Goal: Task Accomplishment & Management: Manage account settings

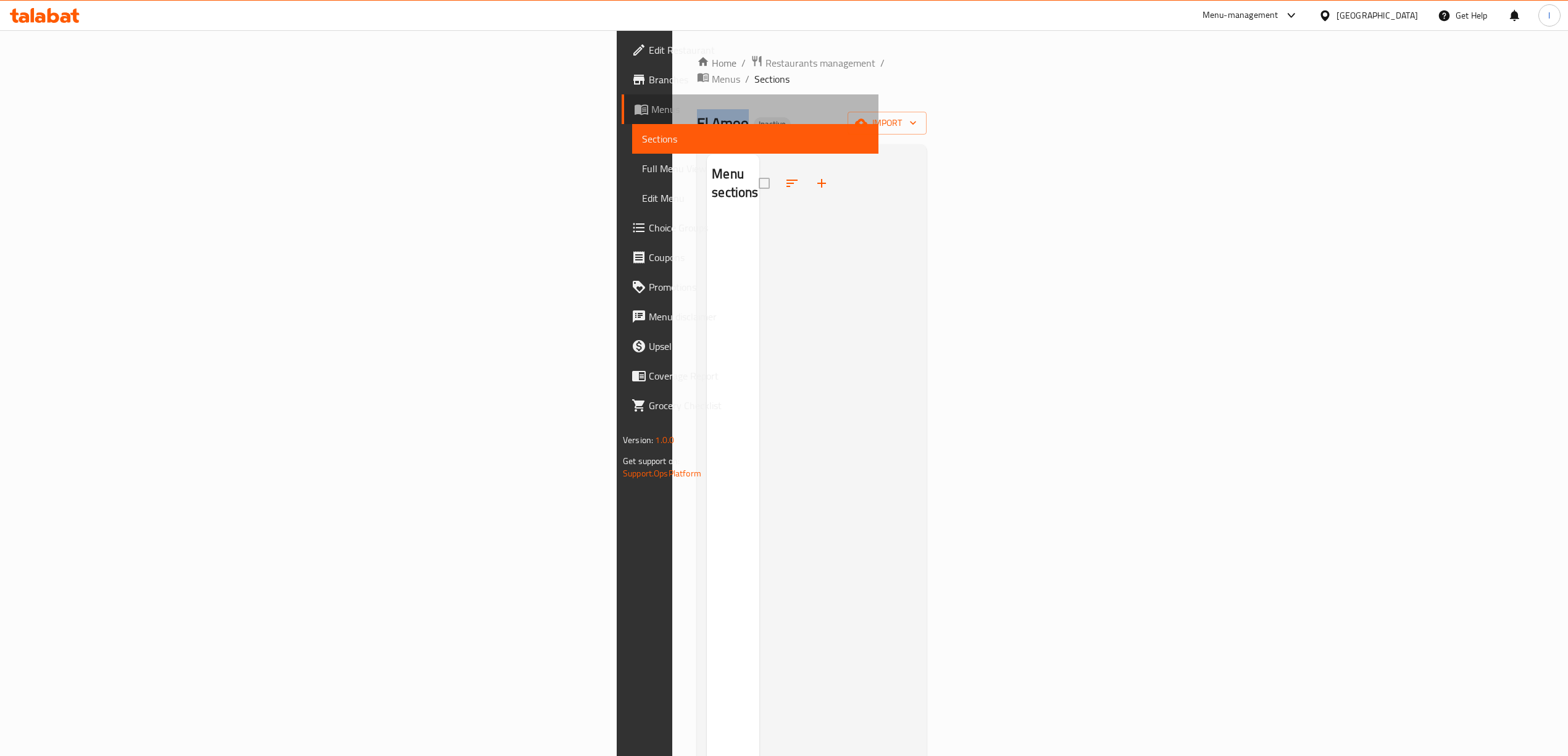
click at [622, 119] on link "Menus" at bounding box center [750, 109] width 257 height 30
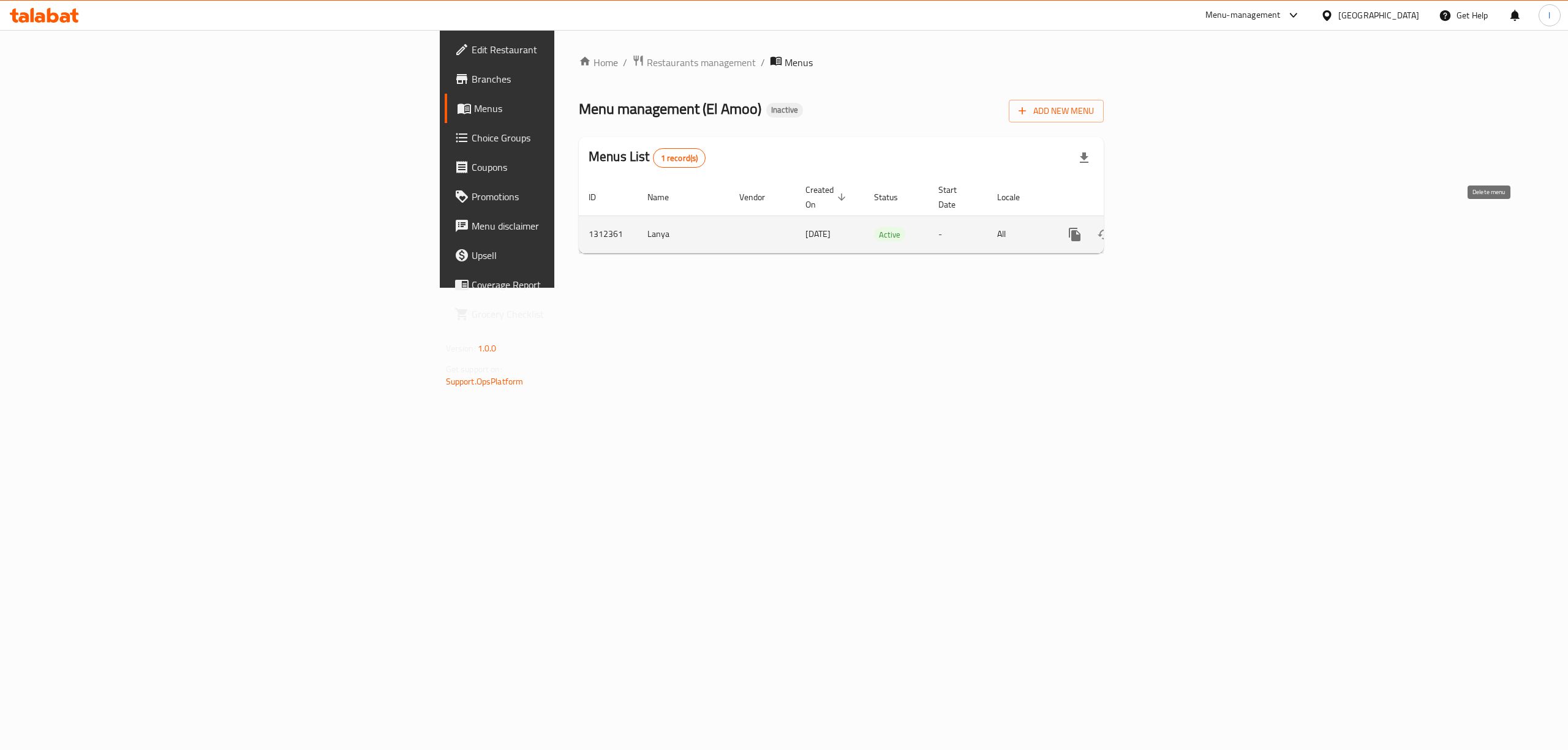
click at [1149, 232] on button "enhanced table" at bounding box center [1133, 234] width 29 height 29
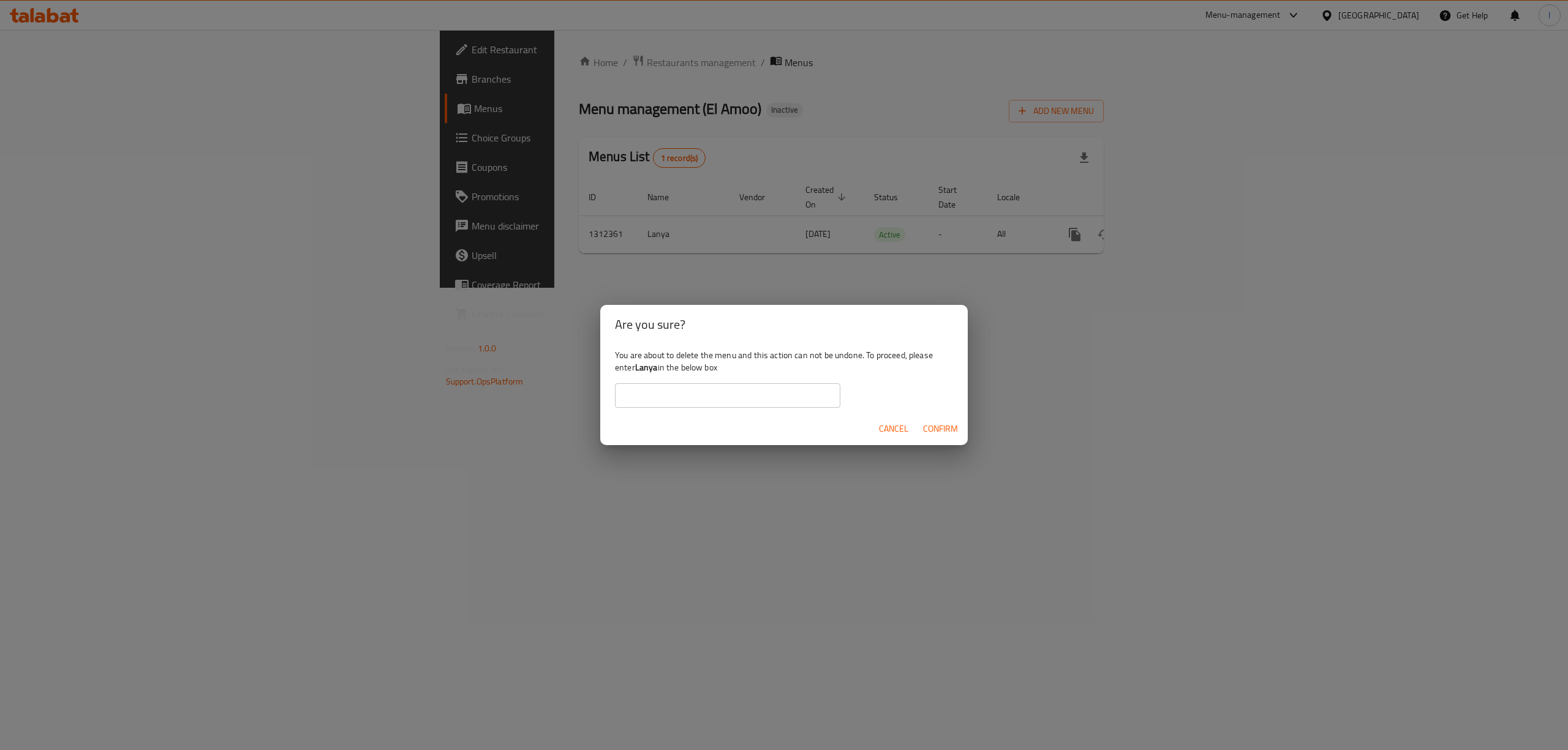
click at [662, 396] on input "text" at bounding box center [728, 395] width 226 height 24
type input "Lanya"
click at [943, 428] on span "Confirm" at bounding box center [940, 428] width 35 height 15
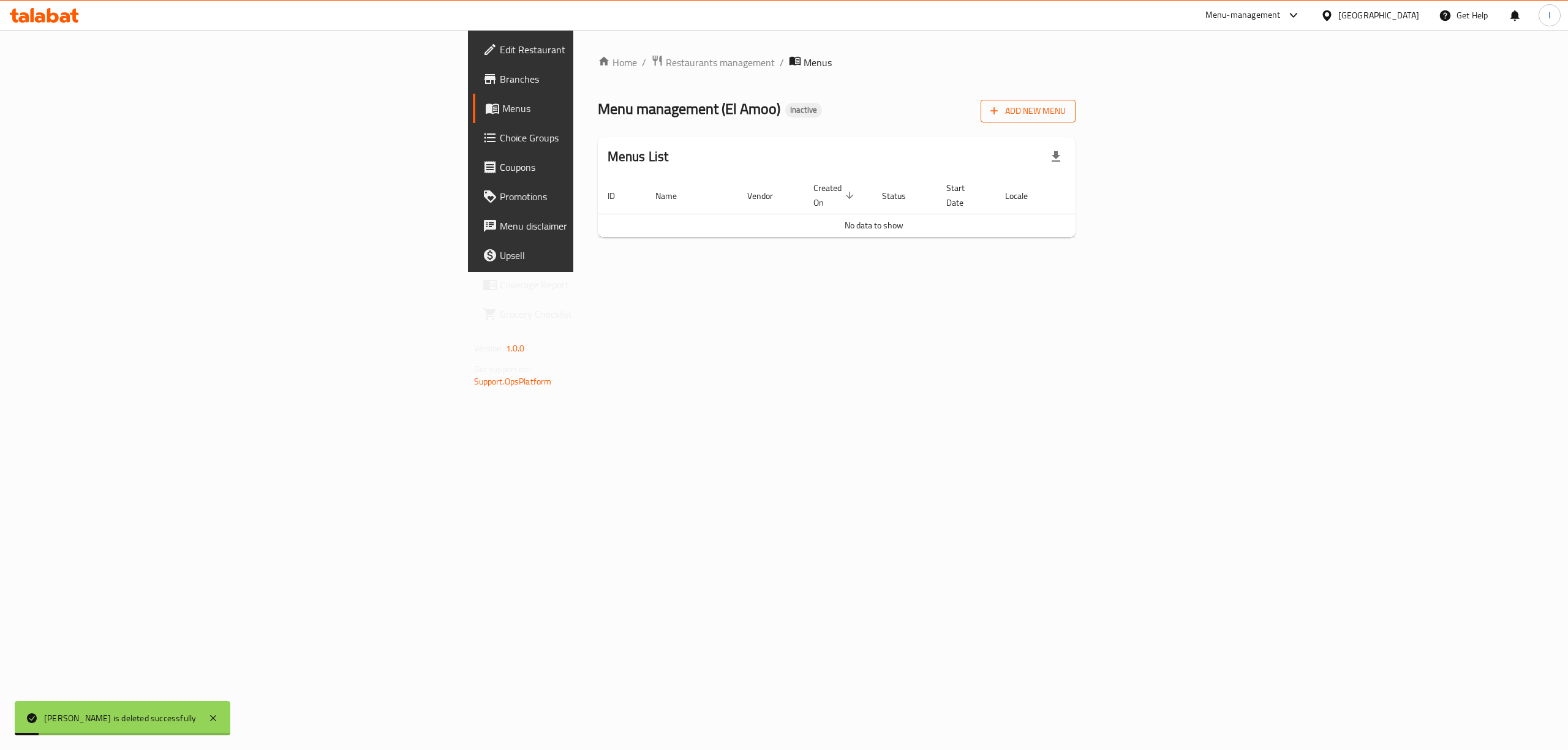
click at [1000, 116] on icon "button" at bounding box center [994, 110] width 13 height 13
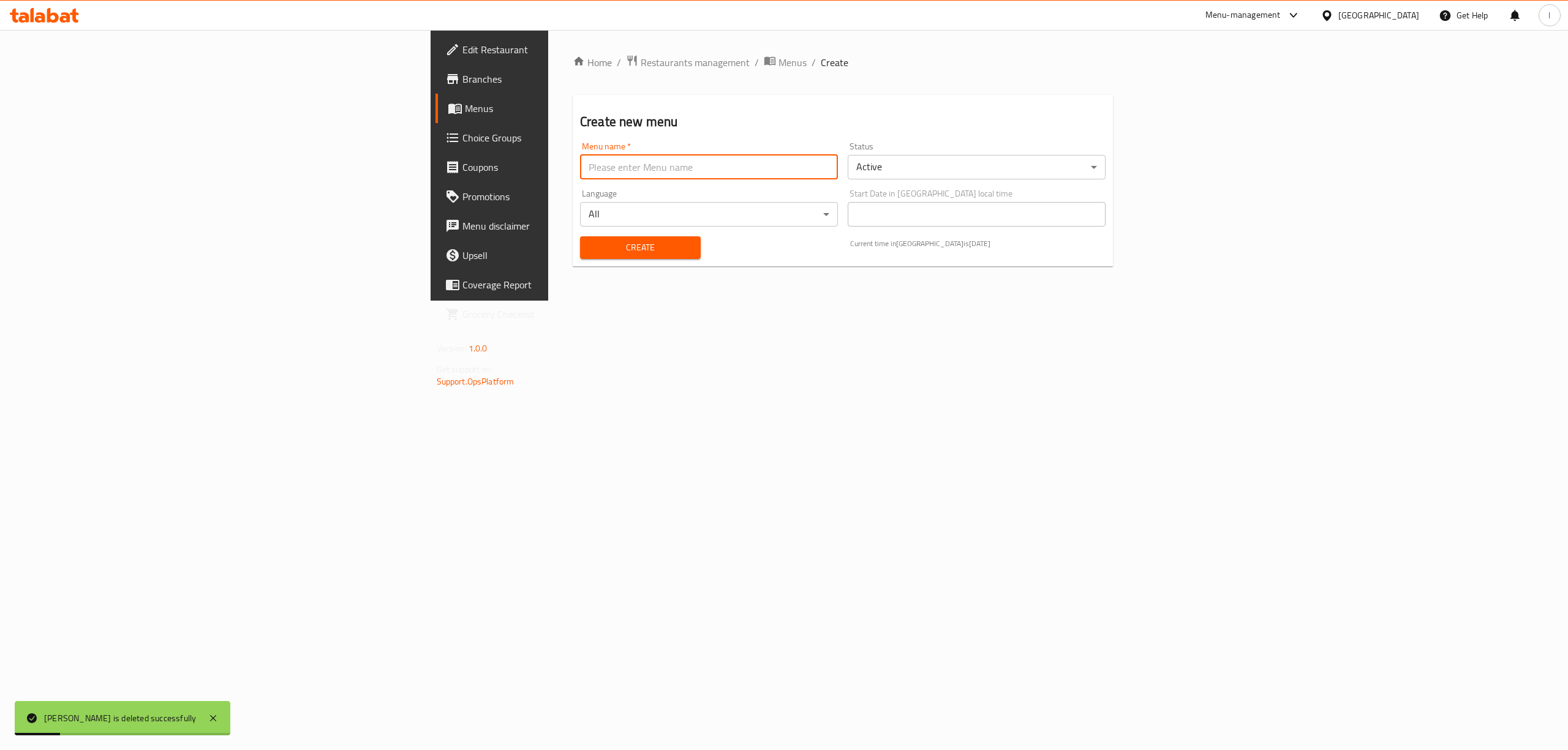
click at [631, 158] on input "text" at bounding box center [709, 167] width 258 height 24
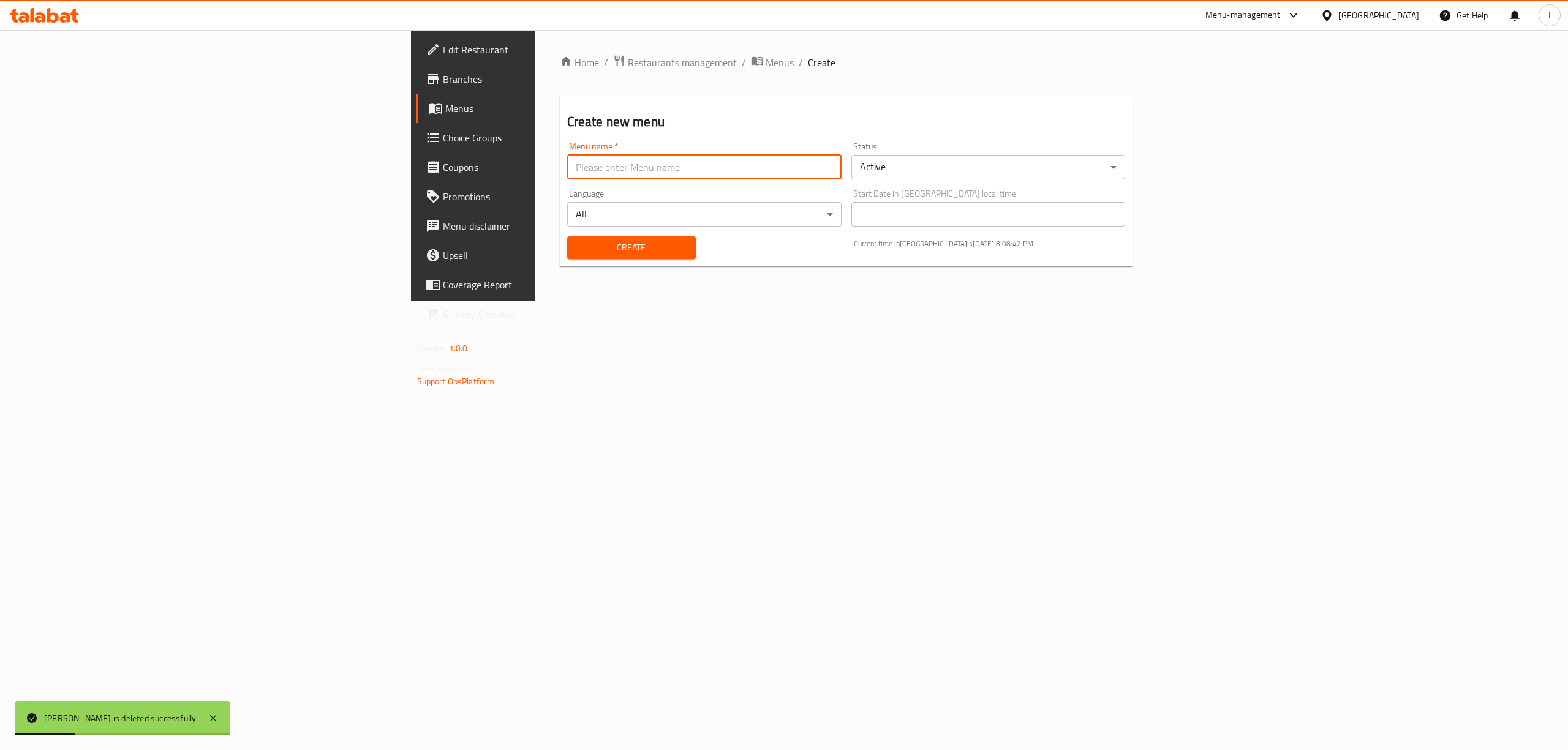
type input "team"
click at [577, 242] on span "Create" at bounding box center [631, 247] width 109 height 15
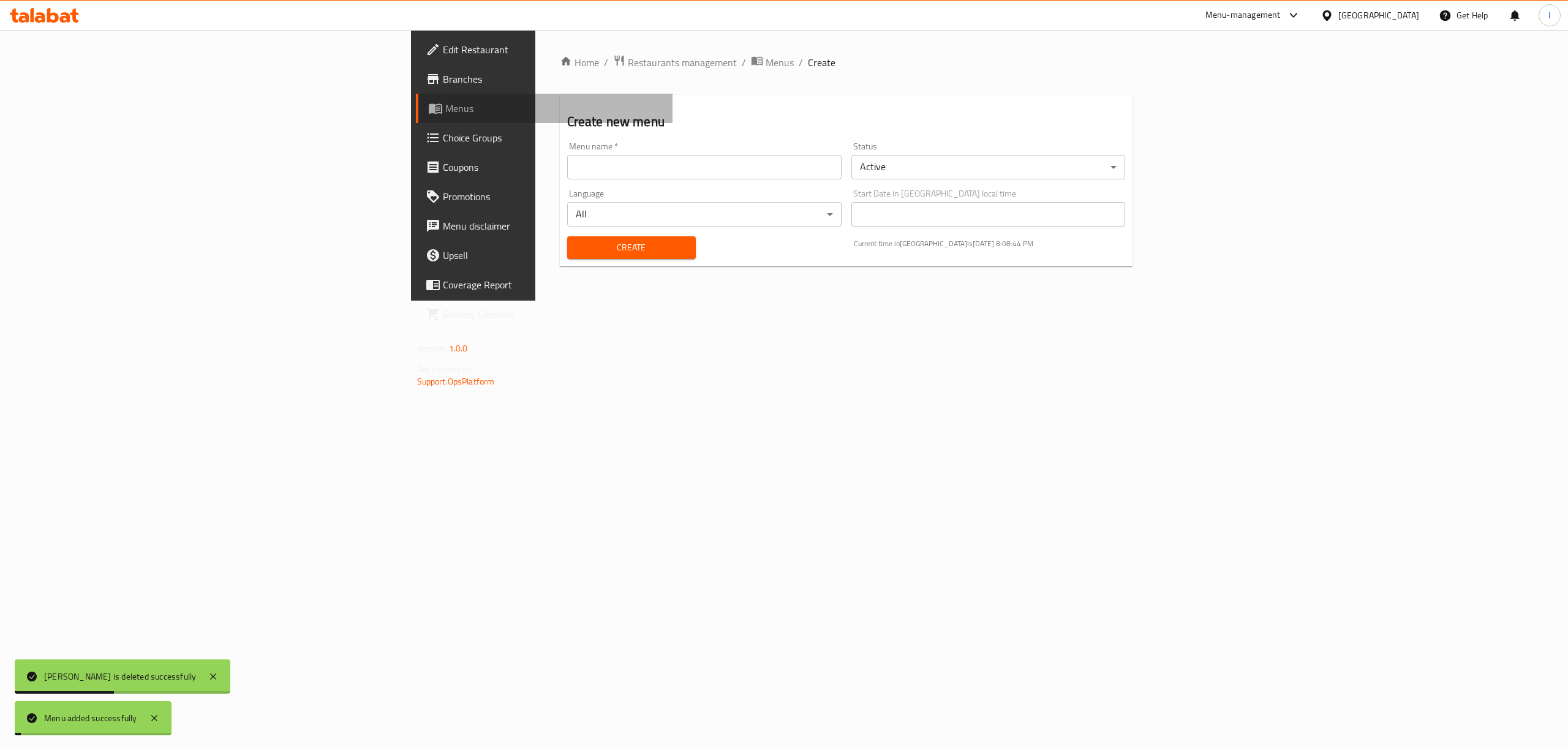
click at [445, 109] on span "Menus" at bounding box center [554, 108] width 218 height 14
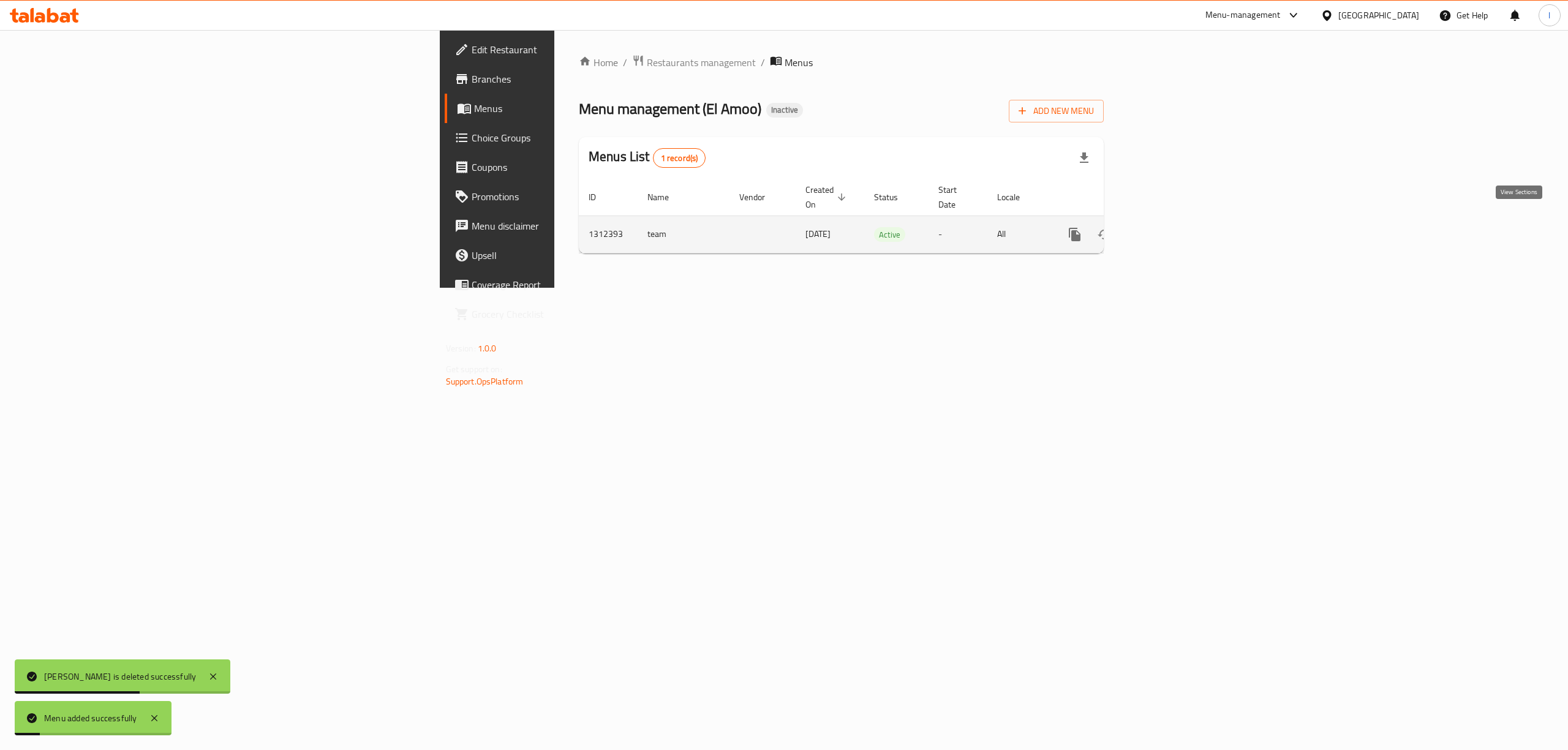
click at [1171, 227] on icon "enhanced table" at bounding box center [1163, 234] width 14 height 14
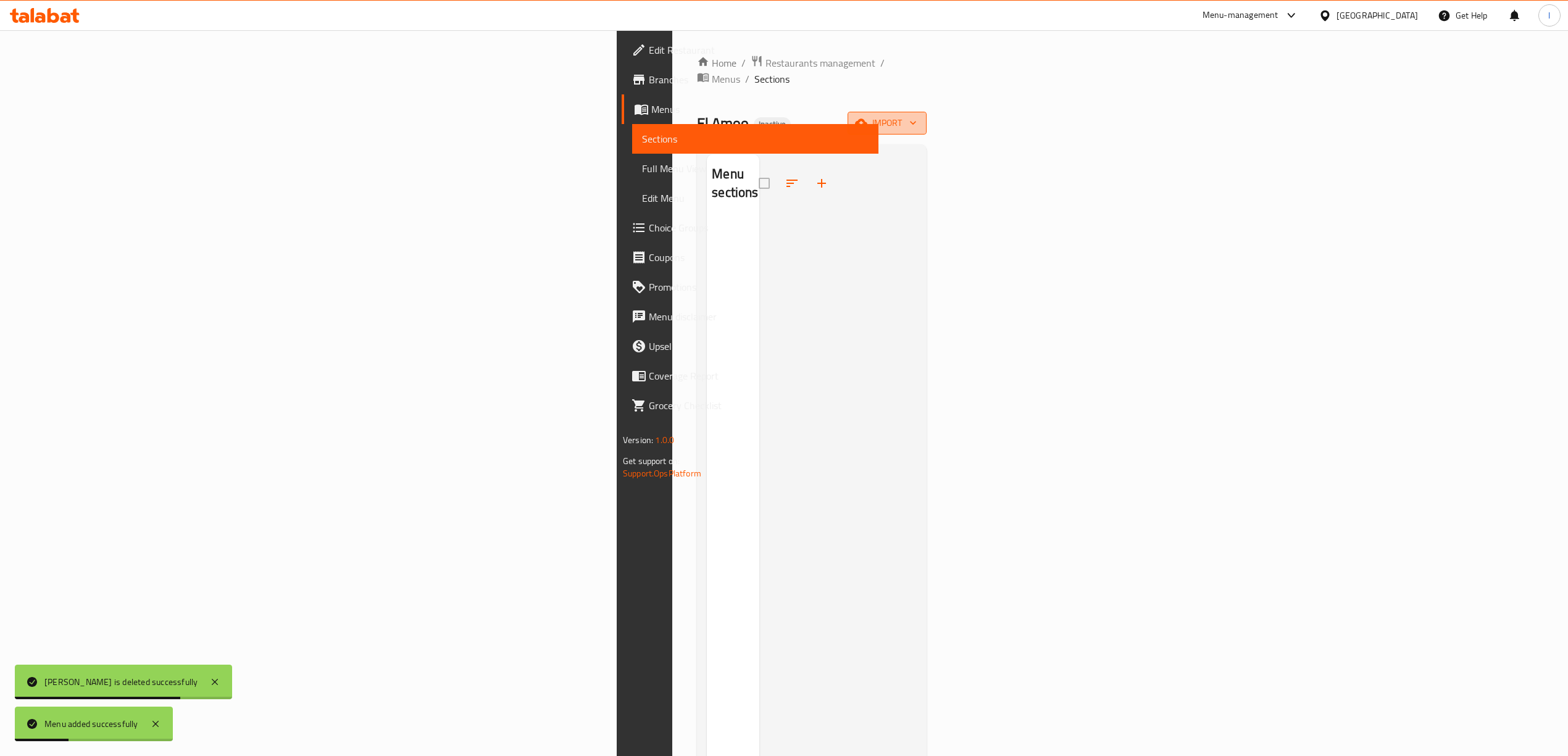
click at [916, 115] on span "import" at bounding box center [887, 123] width 59 height 15
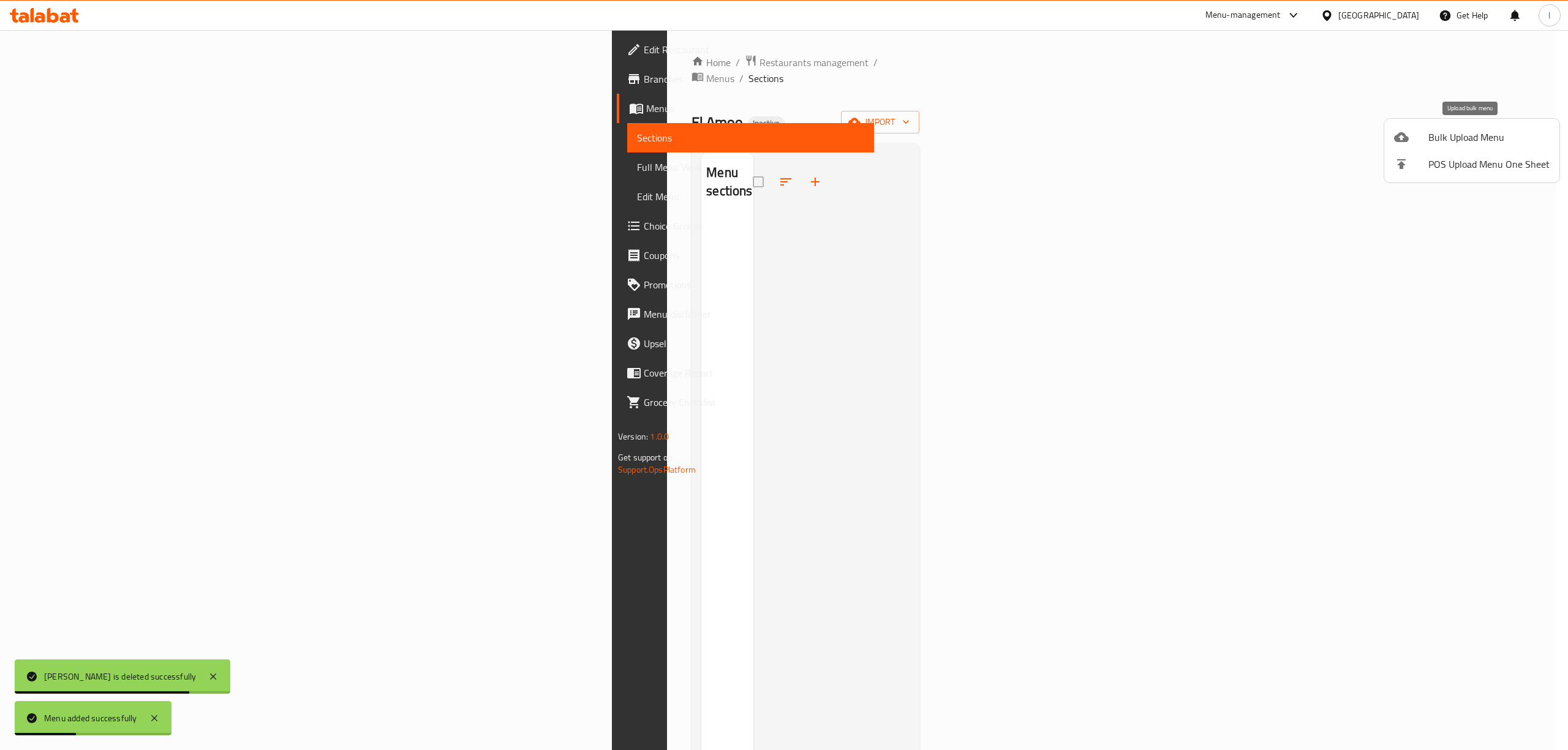
click at [1436, 136] on span "Bulk Upload Menu" at bounding box center [1489, 136] width 121 height 14
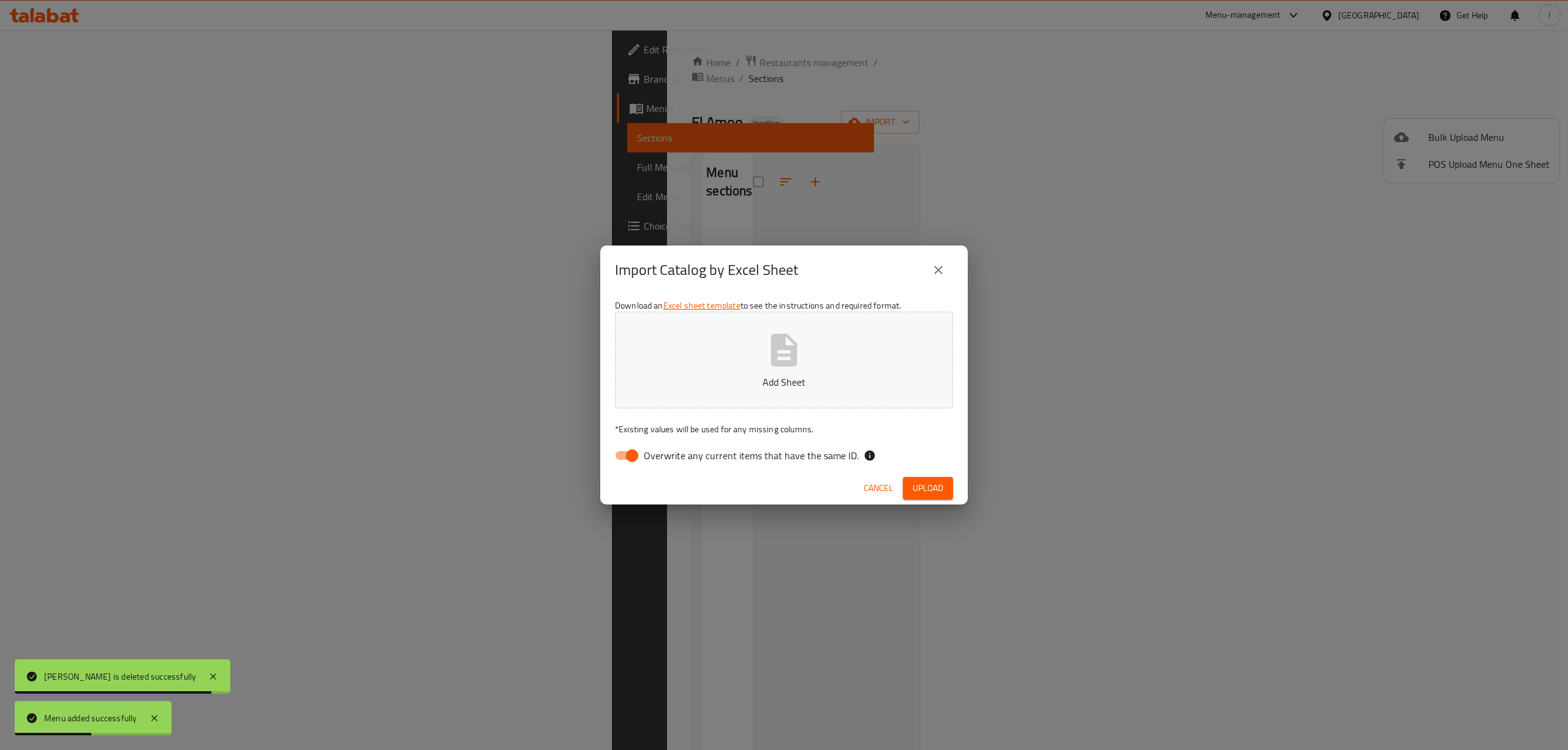
click at [700, 461] on span "Overwrite any current items that have the same ID." at bounding box center [751, 455] width 215 height 14
click at [667, 461] on input "Overwrite any current items that have the same ID." at bounding box center [632, 455] width 70 height 24
checkbox input "false"
click at [731, 327] on button "Add Sheet" at bounding box center [784, 359] width 339 height 97
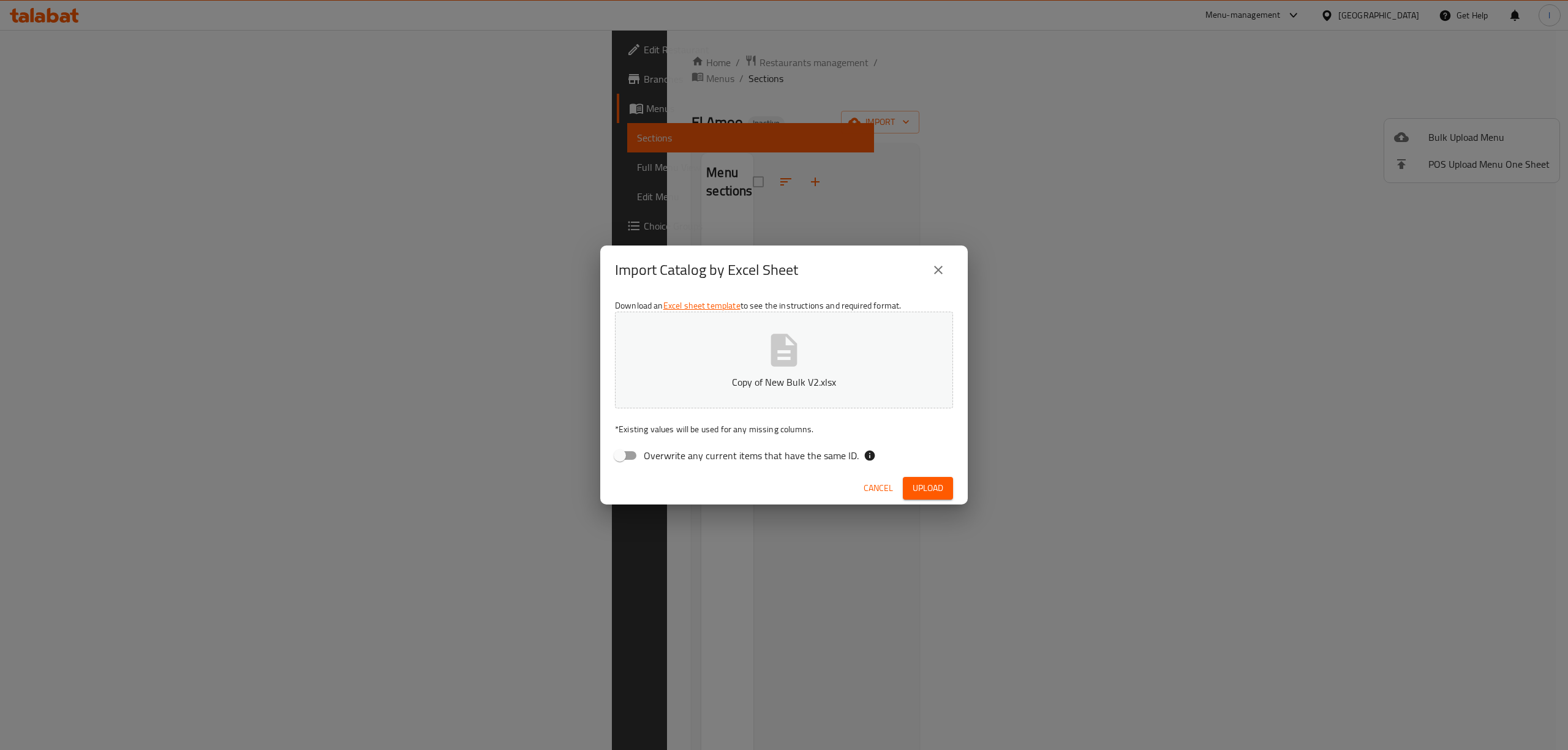
drag, startPoint x: 920, startPoint y: 495, endPoint x: 914, endPoint y: 492, distance: 6.7
click at [914, 492] on span "Upload" at bounding box center [928, 488] width 30 height 15
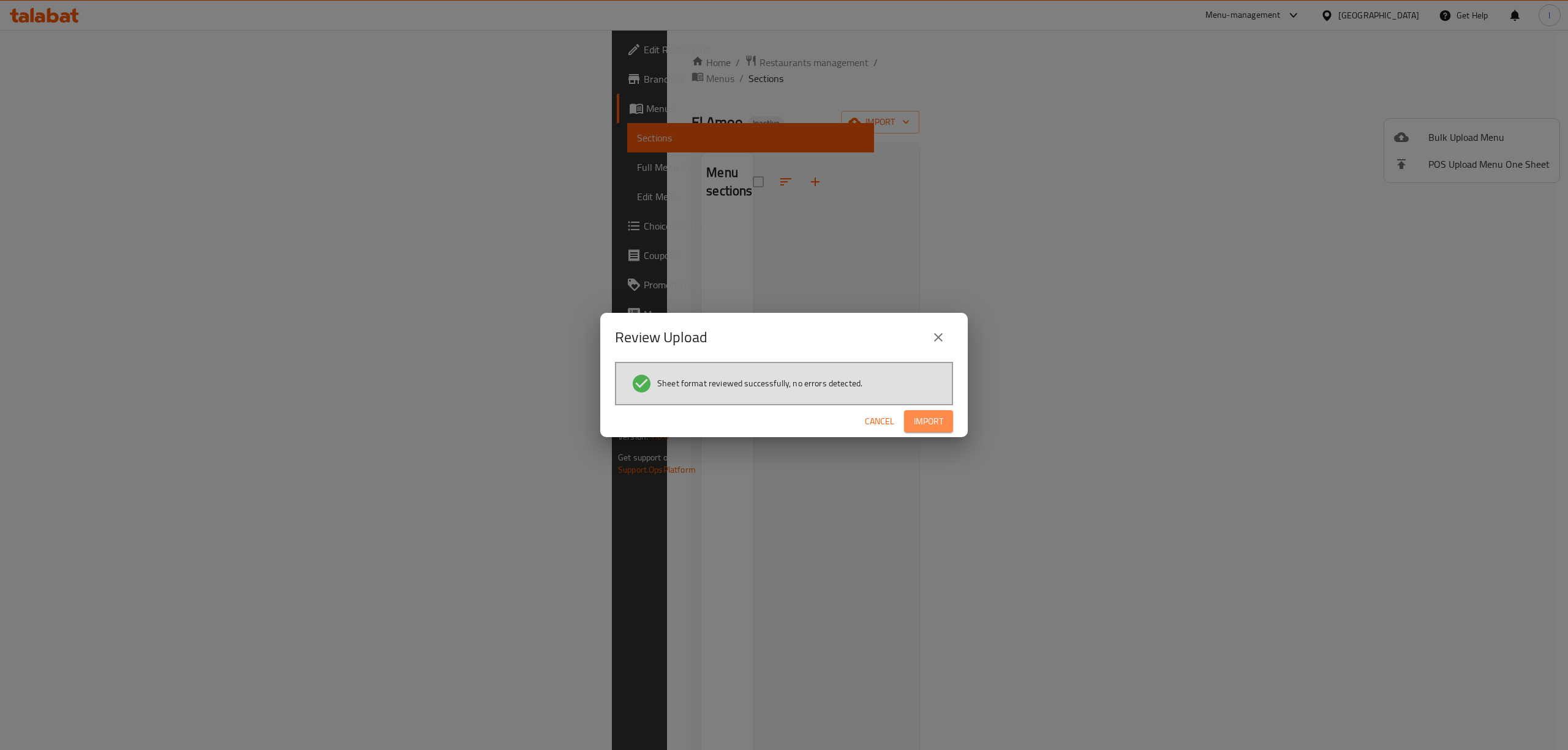
click at [921, 422] on span "Import" at bounding box center [928, 422] width 29 height 15
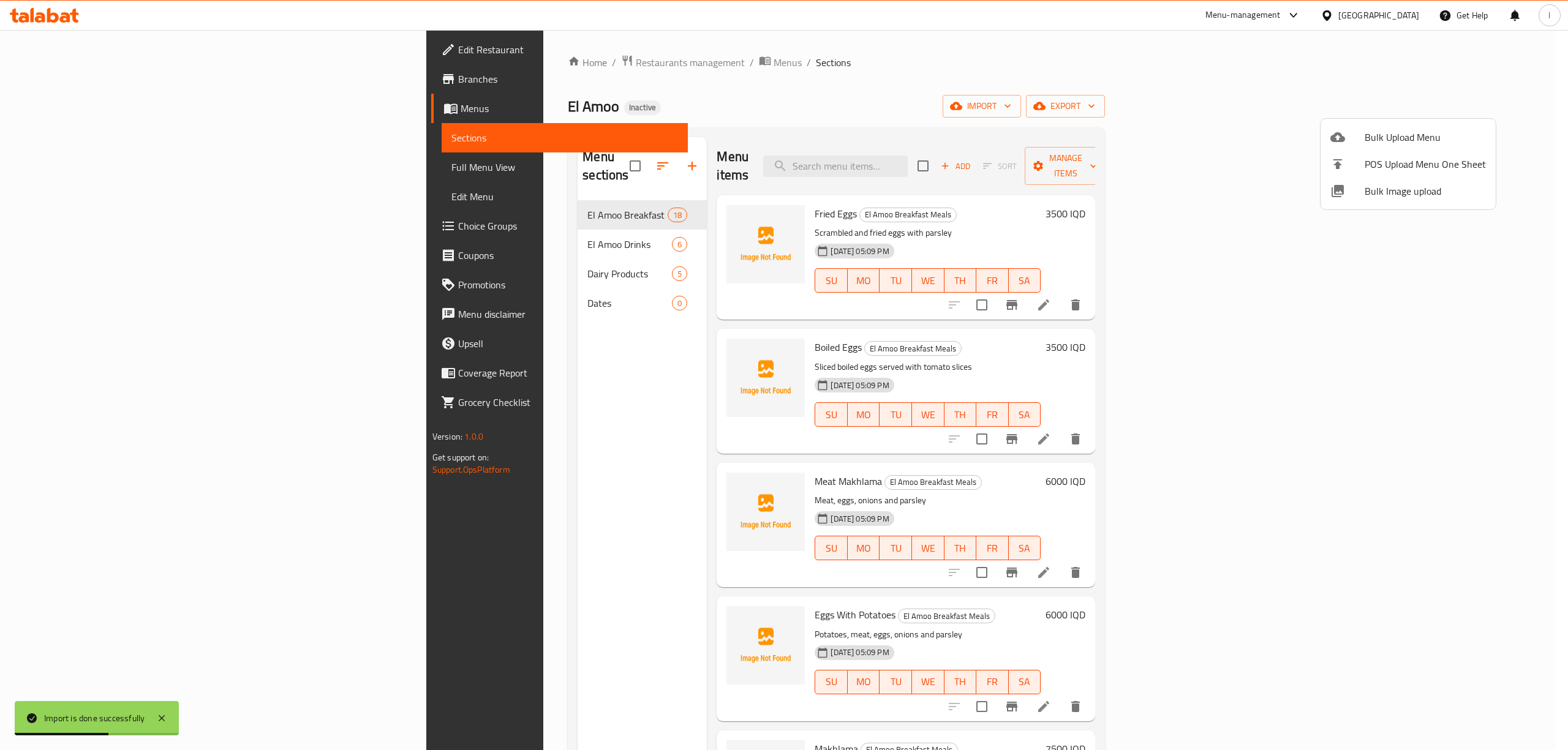
click at [418, 282] on div at bounding box center [784, 375] width 1568 height 750
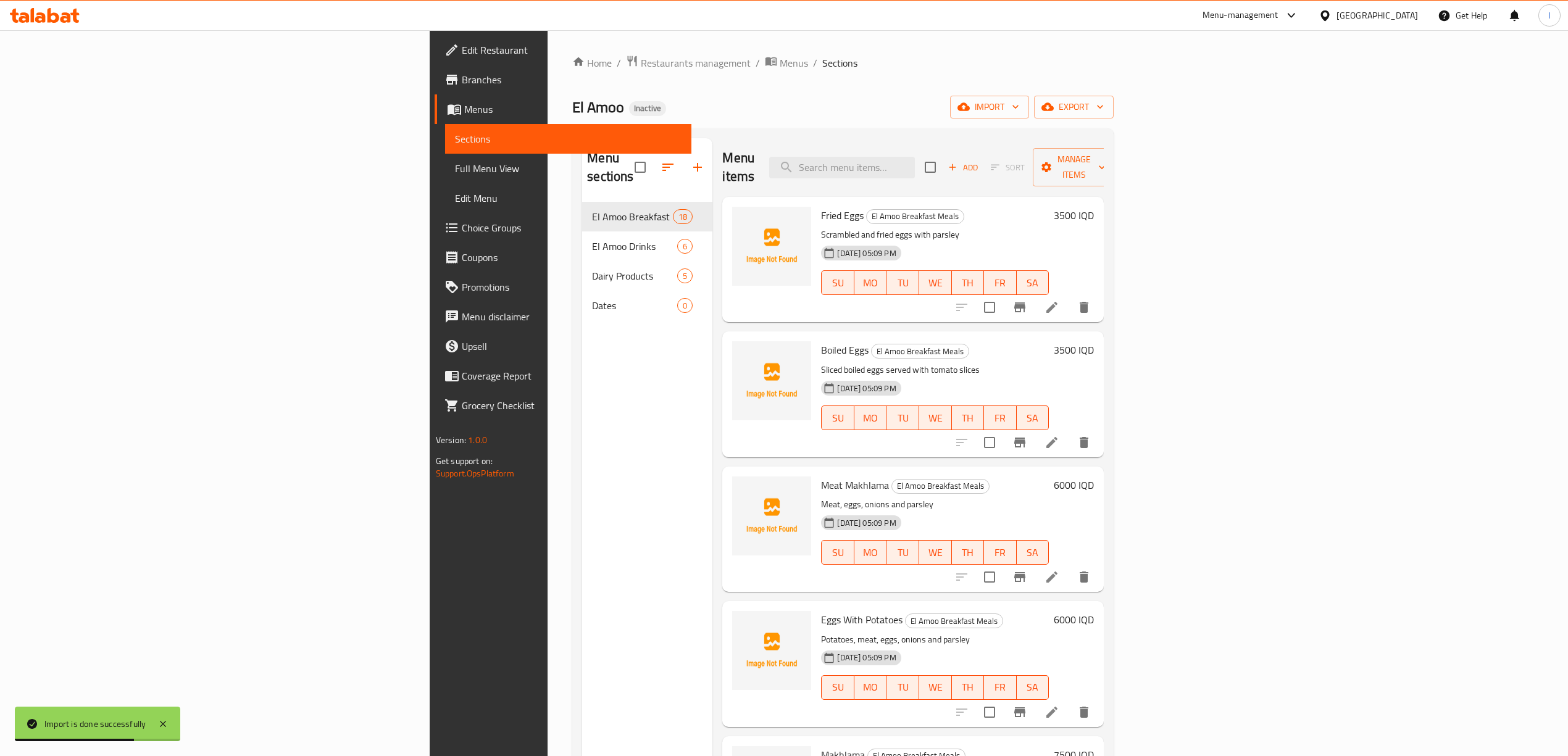
click at [582, 291] on div "Dates 0" at bounding box center [647, 305] width 130 height 30
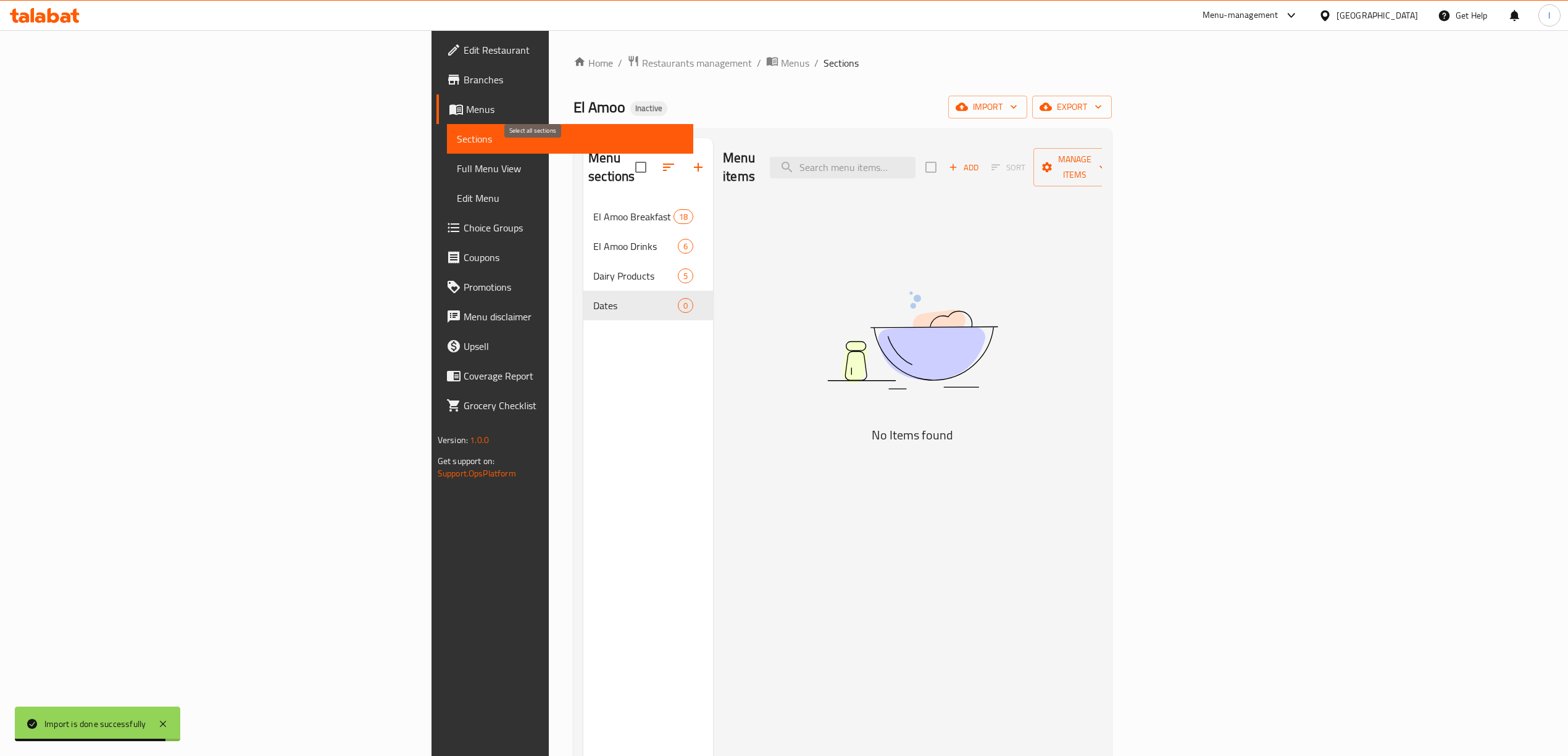
click at [628, 157] on input "checkbox" at bounding box center [641, 167] width 26 height 26
checkbox input "false"
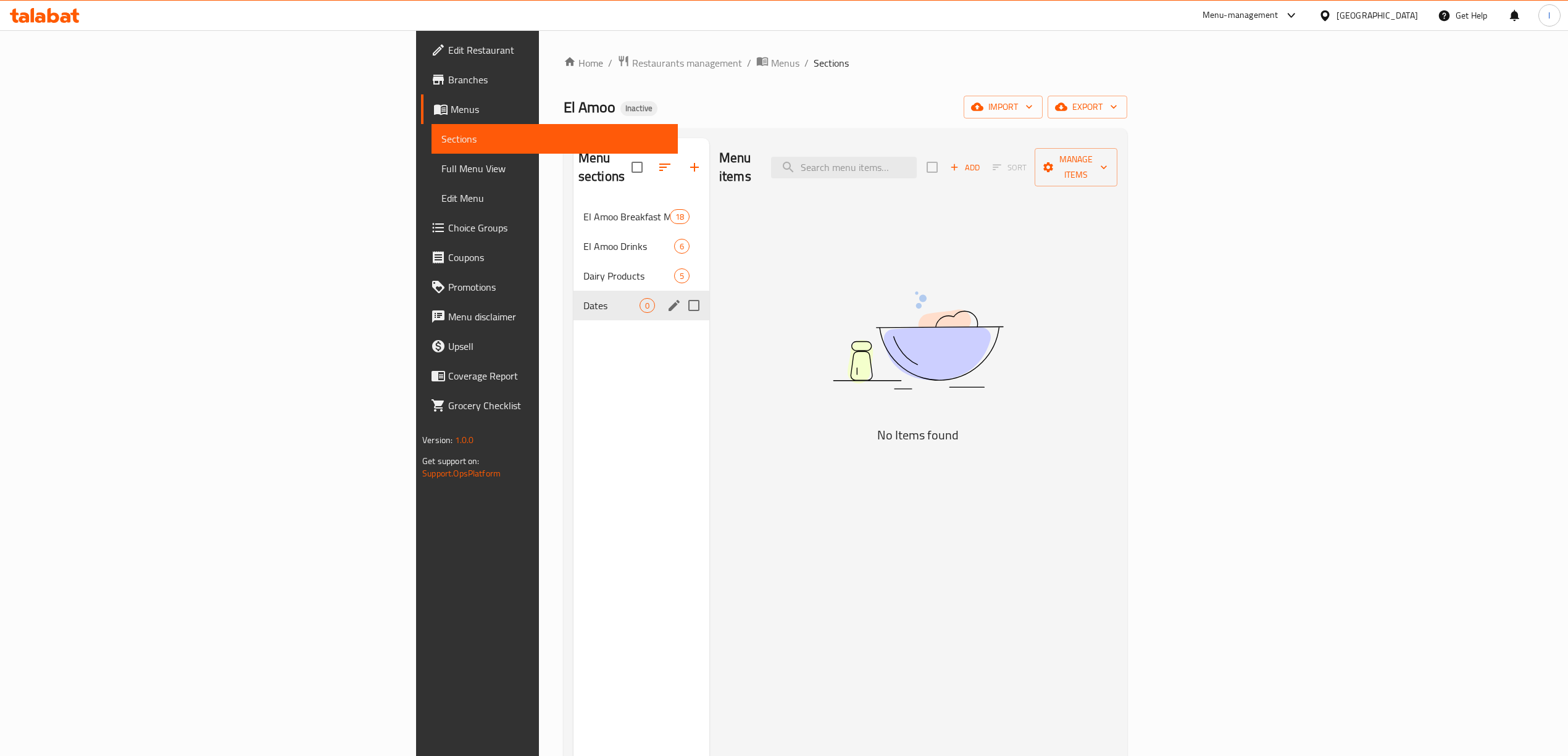
click at [680, 293] on input "Menu sections" at bounding box center [693, 305] width 26 height 26
checkbox input "true"
click at [651, 160] on icon "button" at bounding box center [658, 166] width 14 height 14
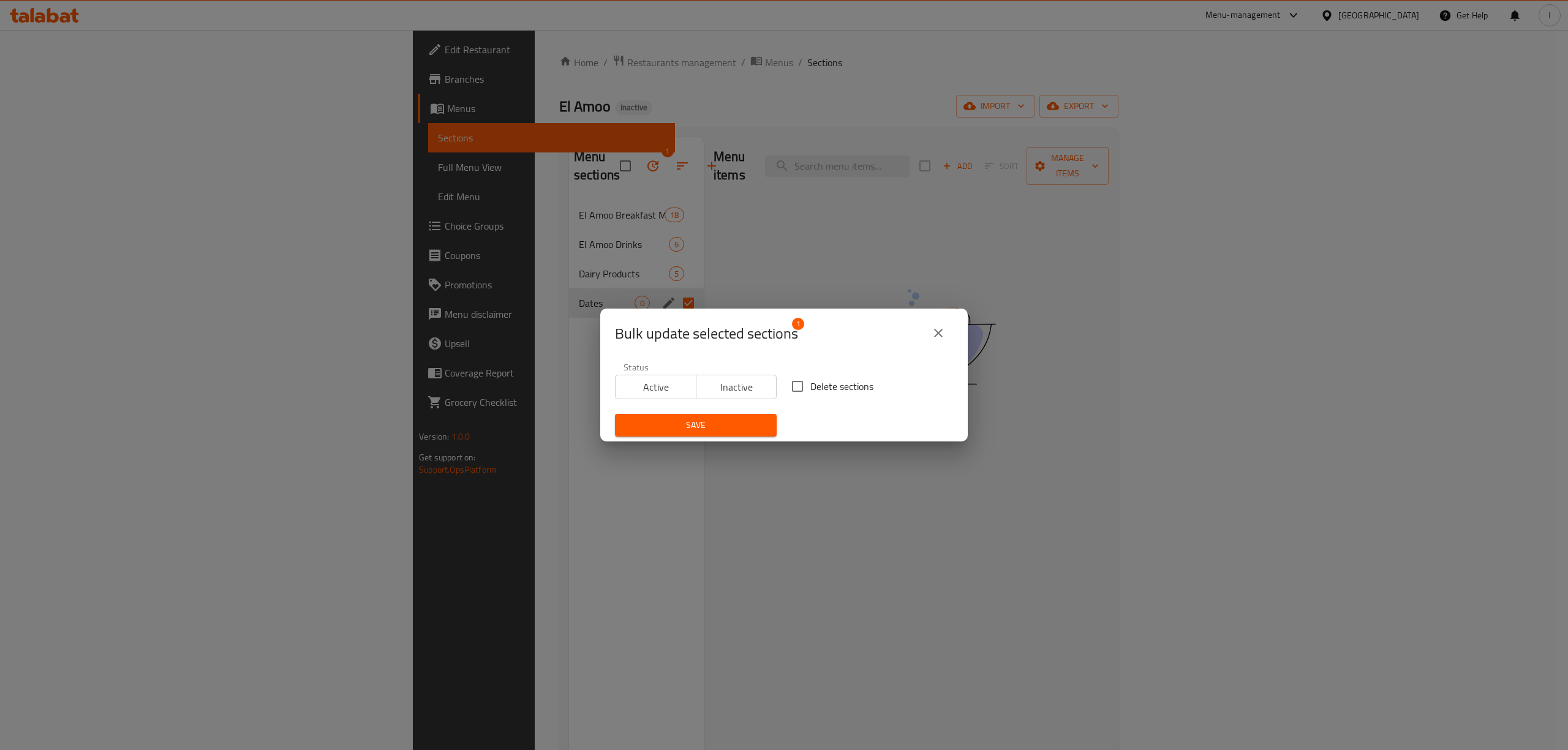
click at [810, 387] on span "Delete sections" at bounding box center [841, 386] width 63 height 14
click at [808, 387] on input "Delete sections" at bounding box center [797, 386] width 26 height 26
checkbox input "true"
click at [728, 427] on span "Save" at bounding box center [696, 425] width 142 height 15
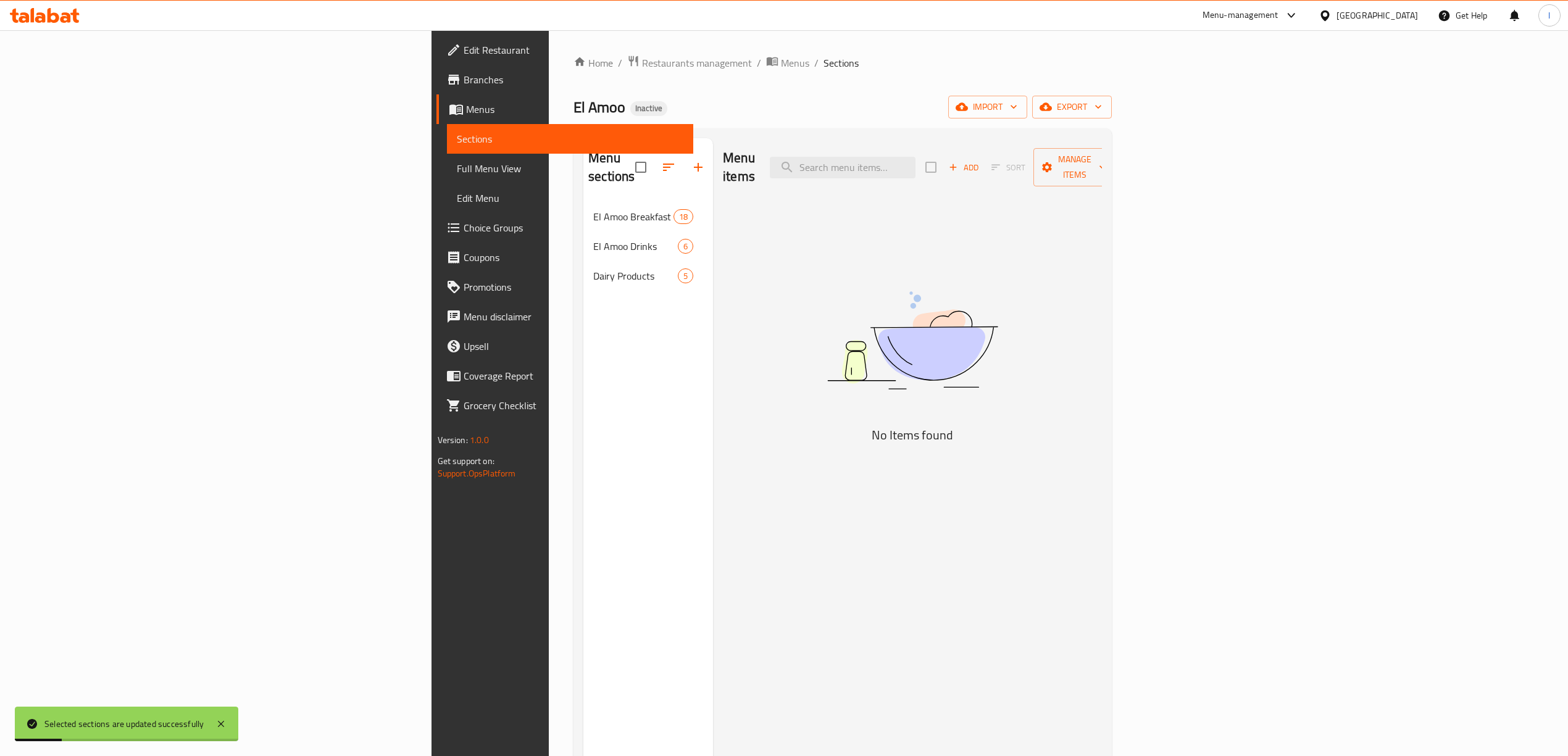
click at [447, 183] on link "Edit Menu" at bounding box center [570, 198] width 246 height 30
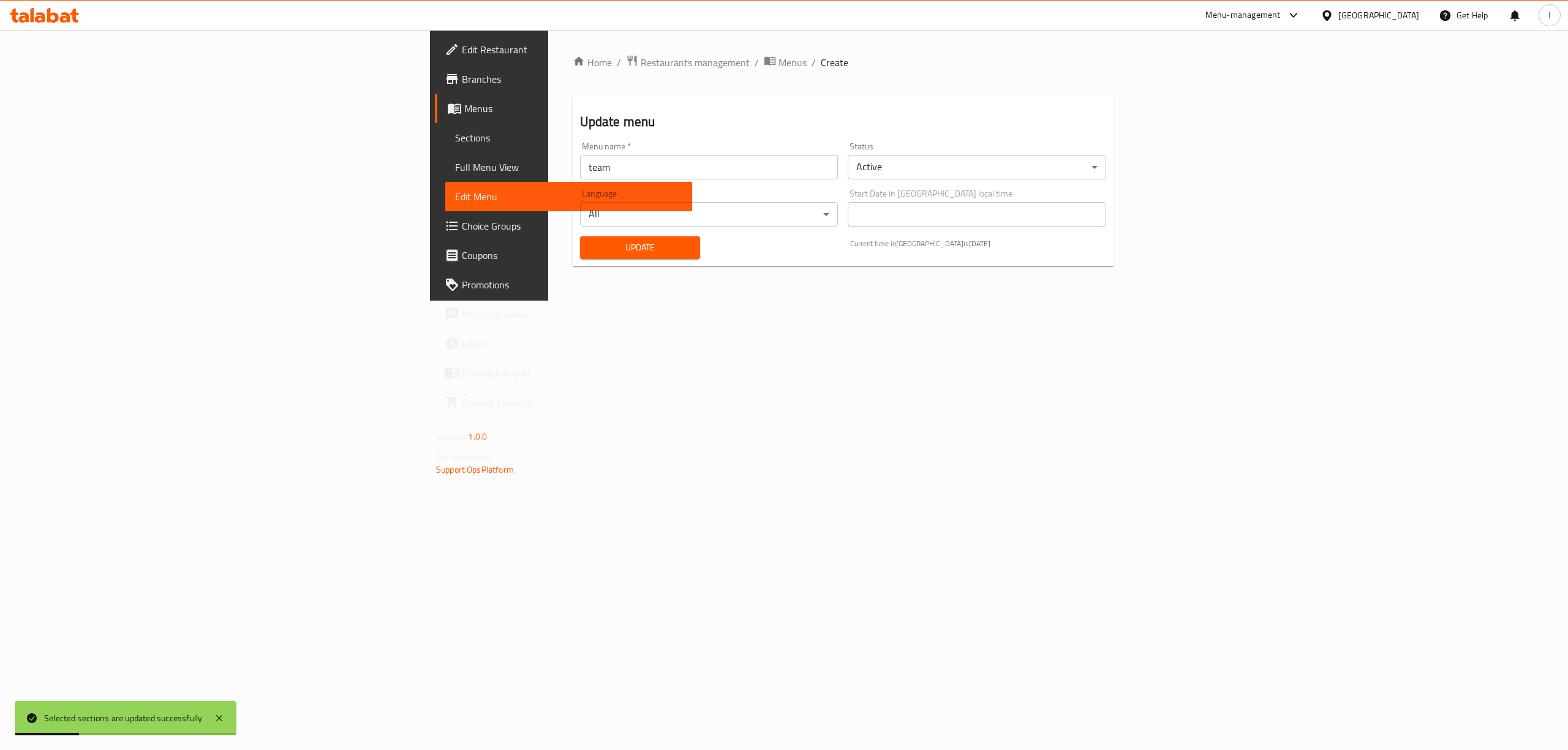
click at [455, 168] on span "Full Menu View" at bounding box center [568, 167] width 227 height 14
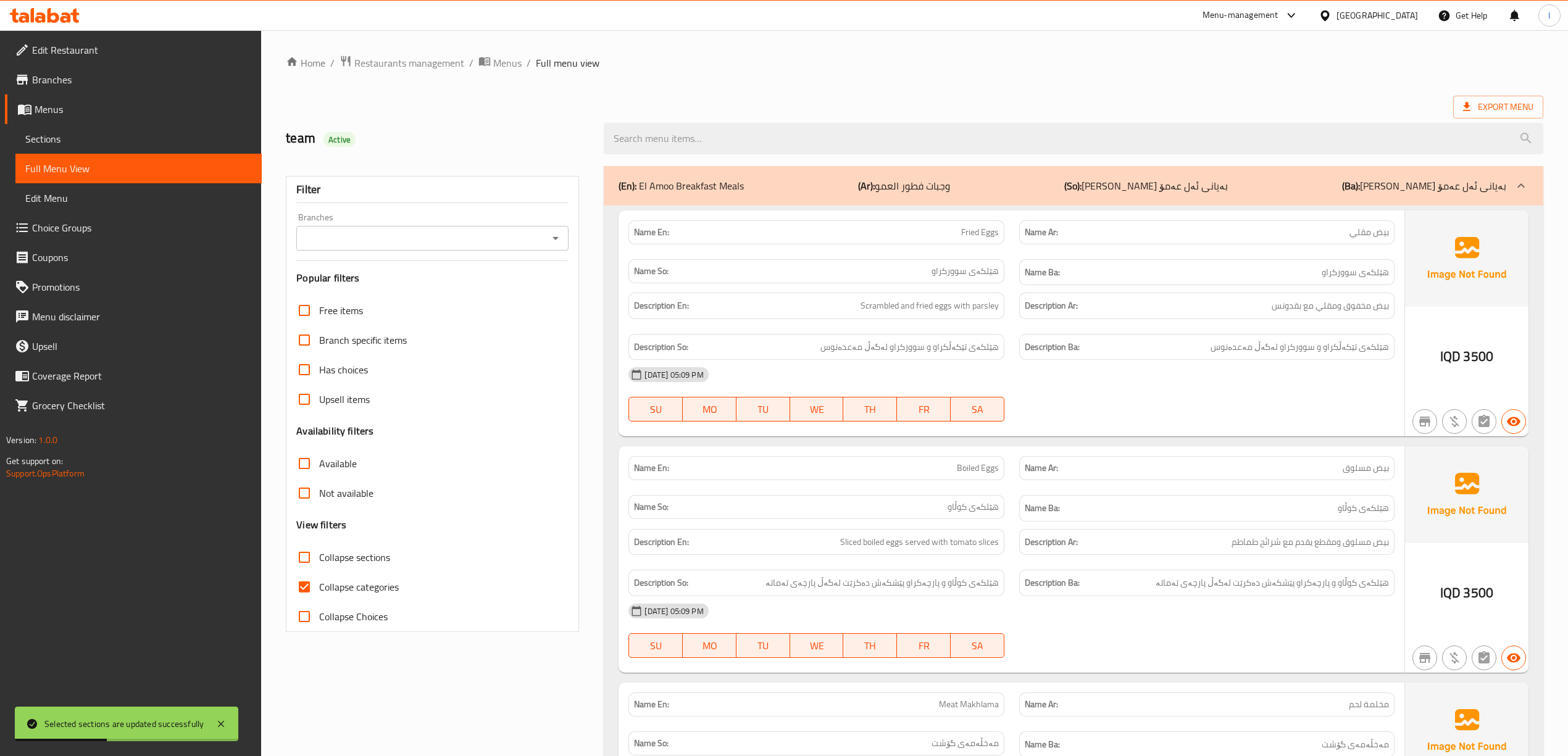
click at [435, 239] on input "Branches" at bounding box center [423, 238] width 244 height 17
click at [378, 299] on li "El Amoo,Zayona" at bounding box center [431, 293] width 272 height 22
type input "El Amoo,Zayona"
